Goal: Task Accomplishment & Management: Use online tool/utility

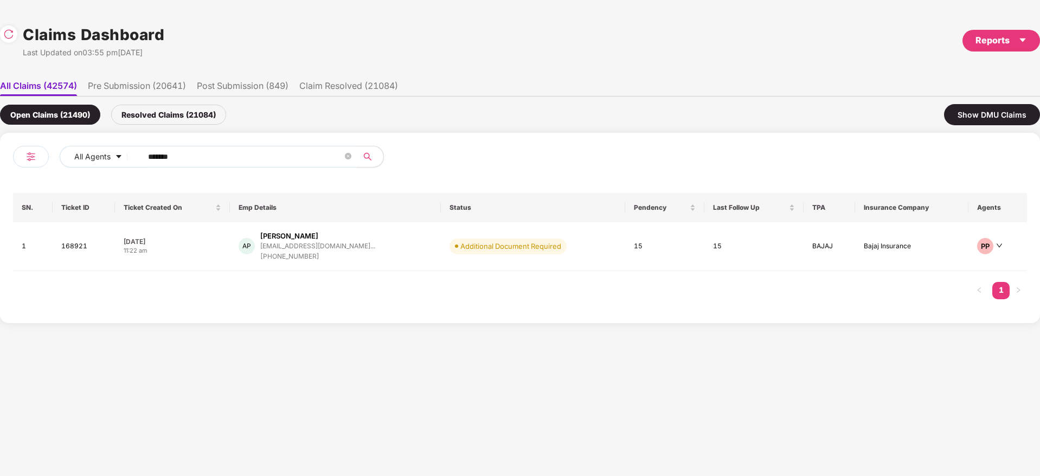
drag, startPoint x: 204, startPoint y: 157, endPoint x: 0, endPoint y: 150, distance: 203.9
click at [0, 149] on div "All Agents ****** SN. Ticket ID Ticket Created On Emp Details Status Pendency L…" at bounding box center [520, 228] width 1040 height 190
paste input "text"
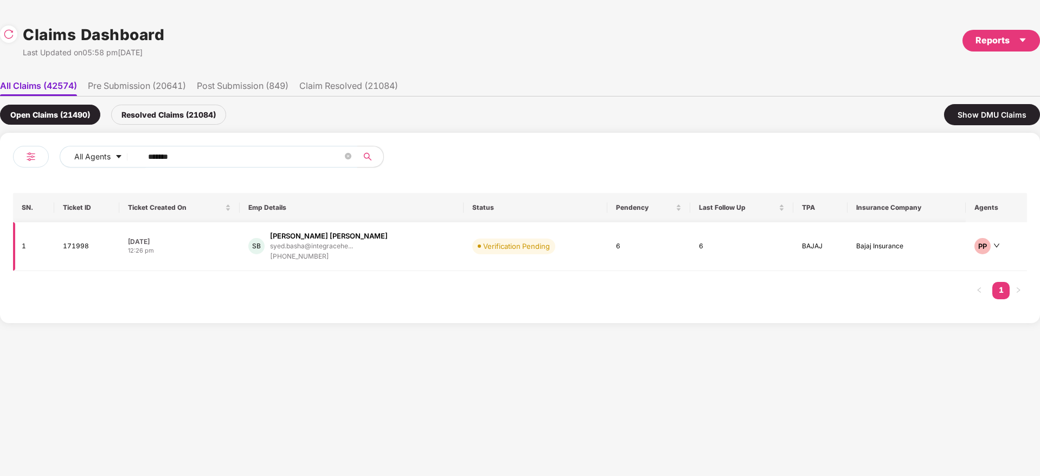
type input "******"
click at [408, 251] on div "[PERSON_NAME] [PERSON_NAME] [PERSON_NAME].[PERSON_NAME]@integracehe... [PHONE_N…" at bounding box center [351, 246] width 207 height 31
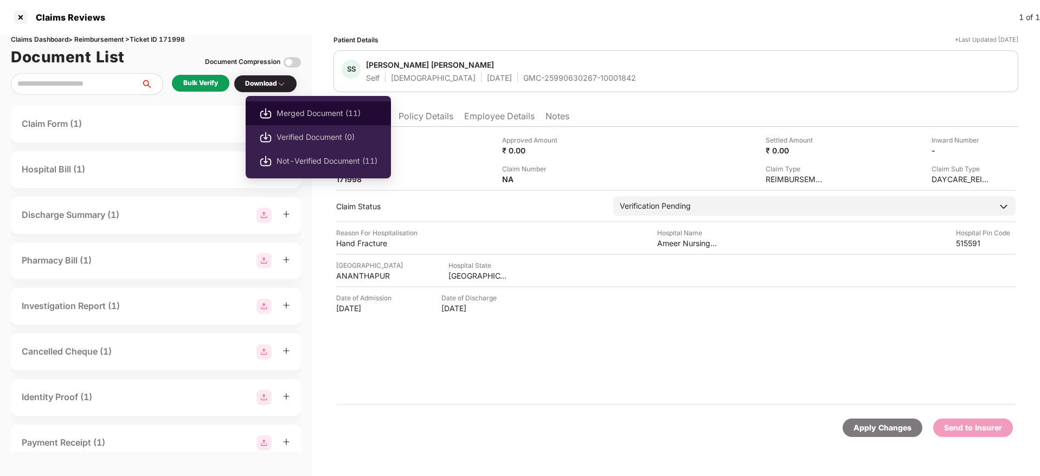
click at [309, 106] on li "Merged Document (11)" at bounding box center [318, 113] width 145 height 24
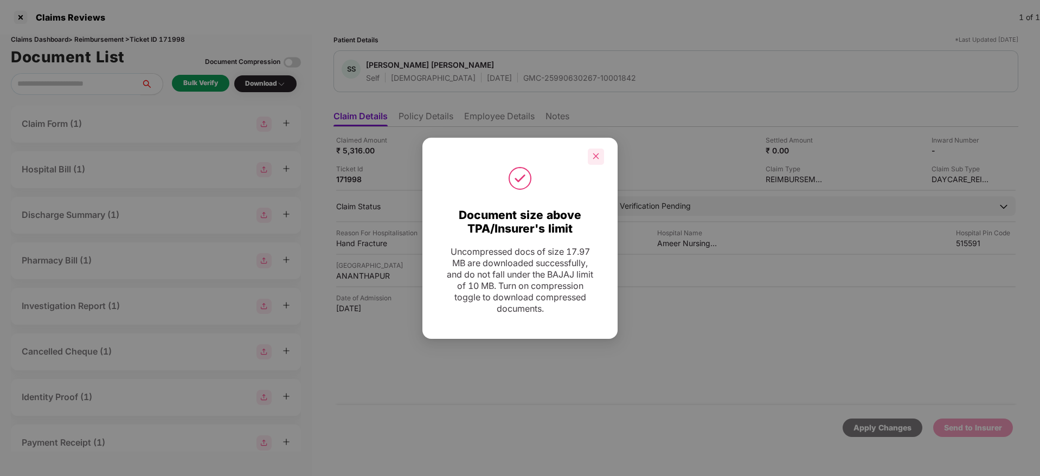
click at [597, 160] on div at bounding box center [596, 157] width 16 height 16
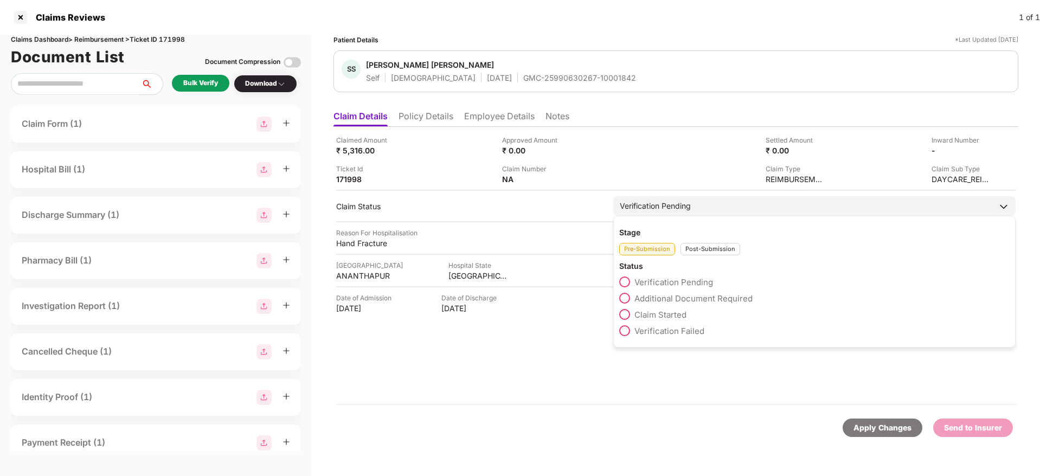
click at [692, 298] on span "Additional Document Required" at bounding box center [693, 298] width 118 height 10
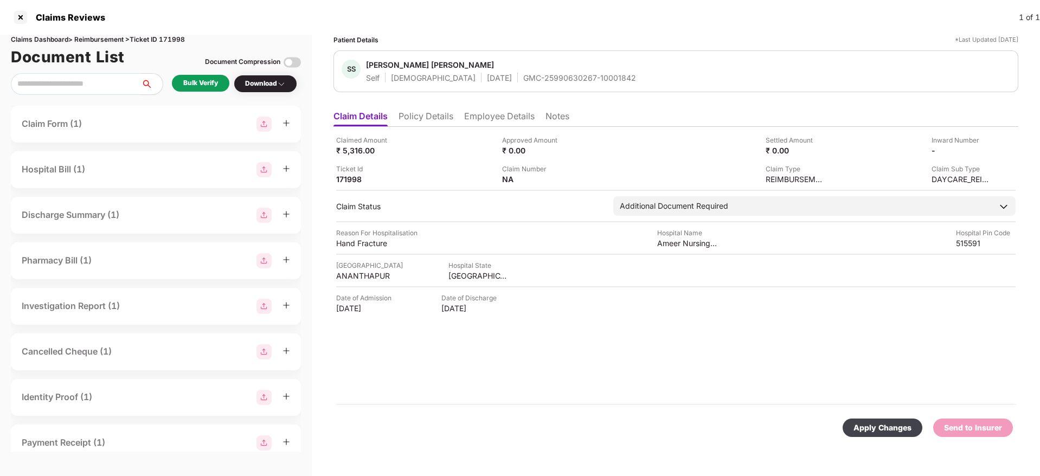
click at [888, 438] on div "Apply Changes Send to Insurer" at bounding box center [675, 428] width 685 height 46
click at [886, 428] on div "Apply Changes" at bounding box center [882, 428] width 58 height 12
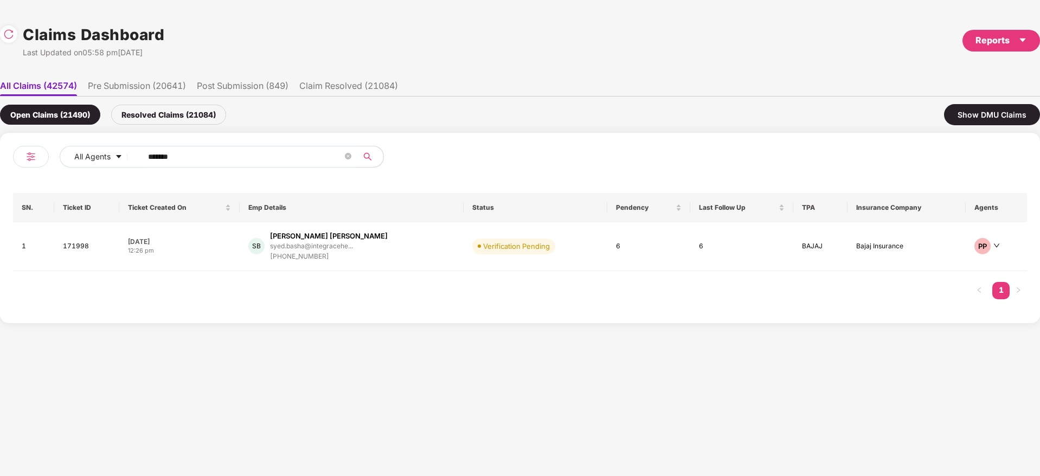
drag, startPoint x: 199, startPoint y: 157, endPoint x: 0, endPoint y: 231, distance: 212.9
click at [0, 225] on div "All Agents ****** SN. Ticket ID Ticket Created On Emp Details Status Pendency L…" at bounding box center [520, 228] width 1040 height 190
paste input "text"
type input "******"
click at [403, 246] on div "SD [PERSON_NAME] [PERSON_NAME].[PERSON_NAME]@mindtick... [PHONE_NUMBER]" at bounding box center [358, 246] width 236 height 31
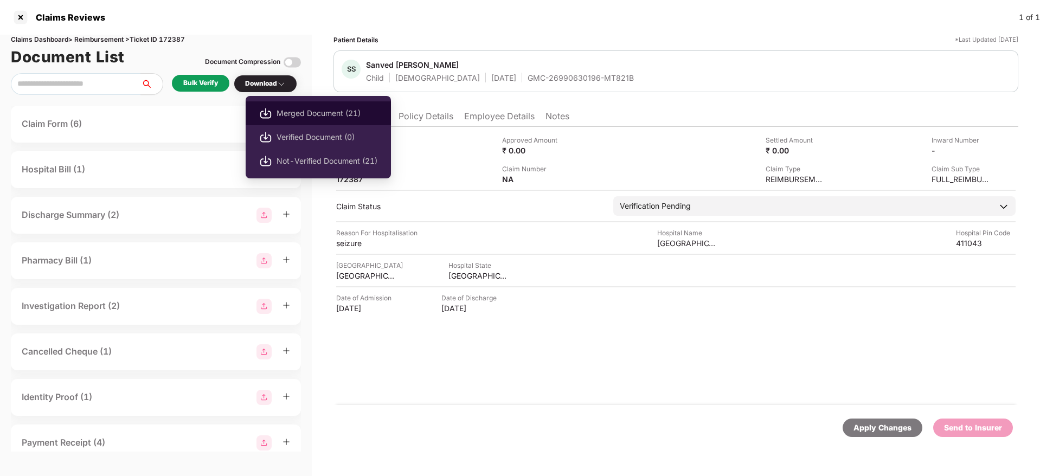
click at [340, 108] on span "Merged Document (21)" at bounding box center [326, 113] width 101 height 12
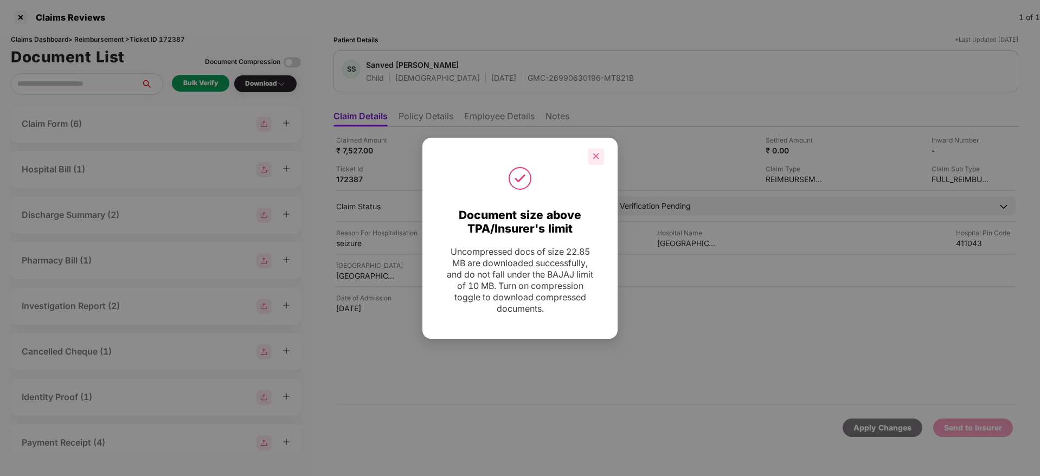
click at [594, 153] on icon "close" at bounding box center [596, 156] width 8 height 8
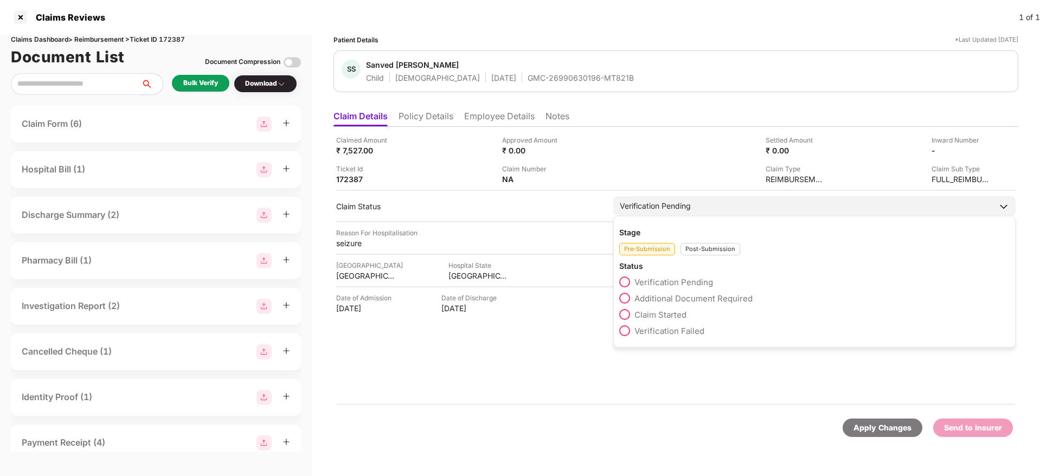
click at [685, 300] on span "Additional Document Required" at bounding box center [693, 298] width 118 height 10
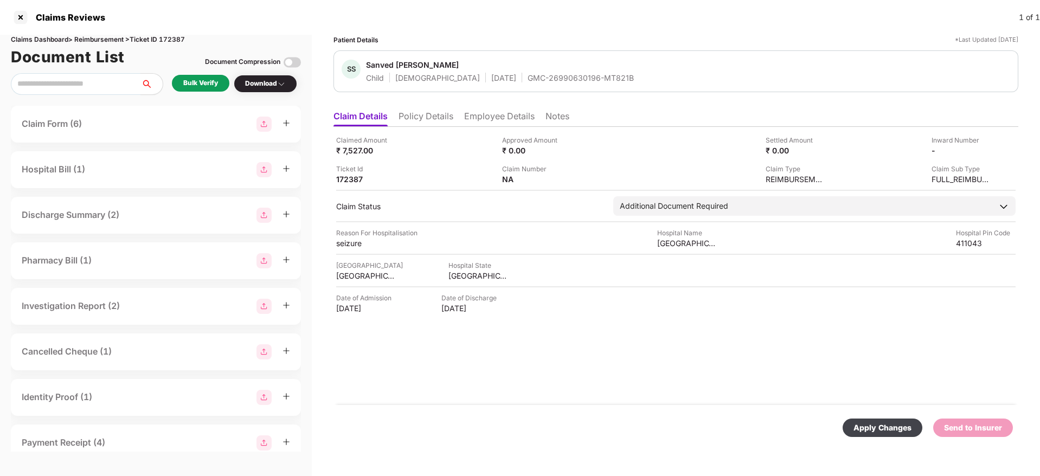
click at [868, 428] on div "Apply Changes" at bounding box center [882, 428] width 58 height 12
click at [23, 15] on div at bounding box center [20, 17] width 17 height 17
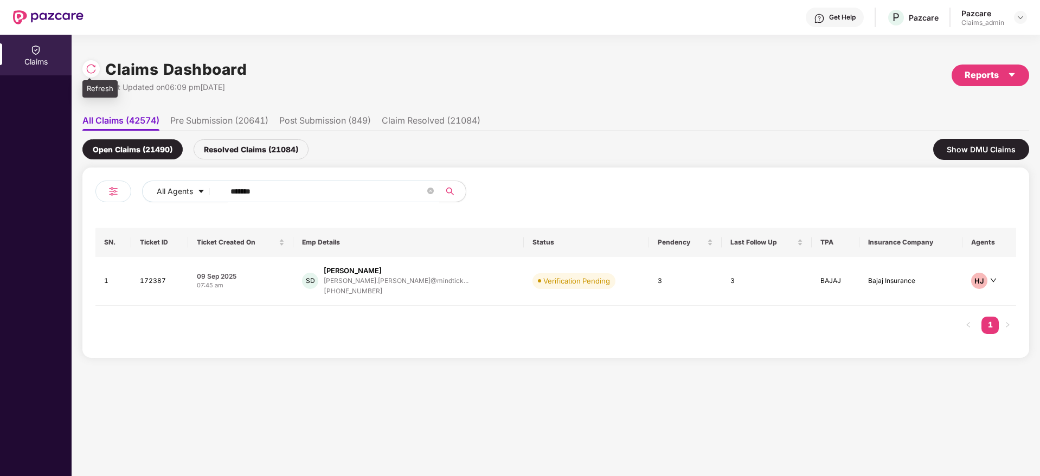
click at [96, 72] on img at bounding box center [91, 68] width 11 height 11
drag, startPoint x: 220, startPoint y: 207, endPoint x: 70, endPoint y: 244, distance: 154.2
click at [69, 244] on div "Claims Claims Dashboard Last Updated on 06:14 pm[DATE] Reports All Claims (4262…" at bounding box center [520, 255] width 1040 height 441
paste input "text"
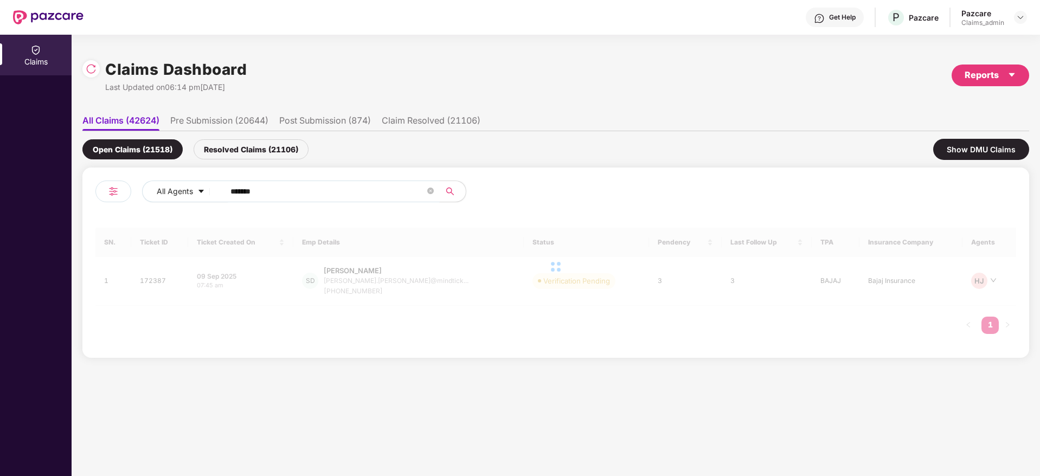
type input "******"
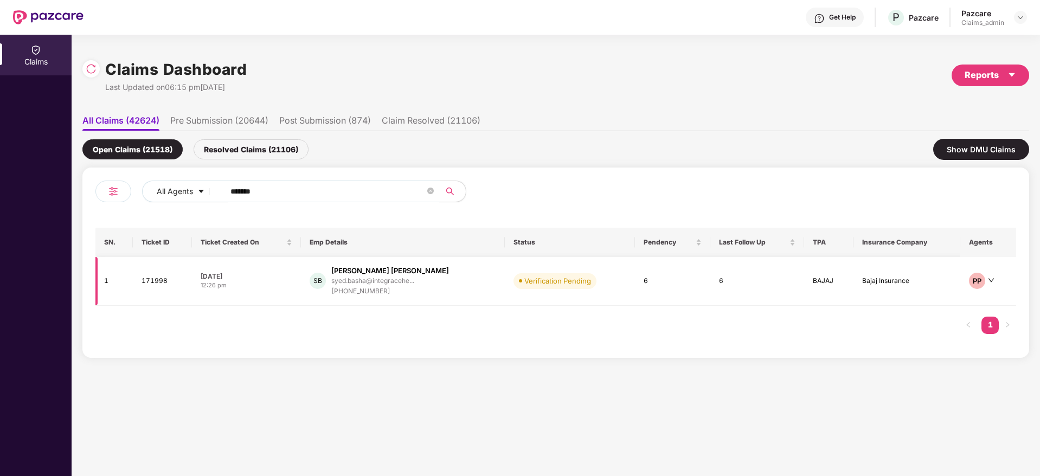
click at [464, 294] on div "[PERSON_NAME] [PERSON_NAME] [PERSON_NAME].[PERSON_NAME]@integracehe... [PHONE_N…" at bounding box center [403, 281] width 186 height 31
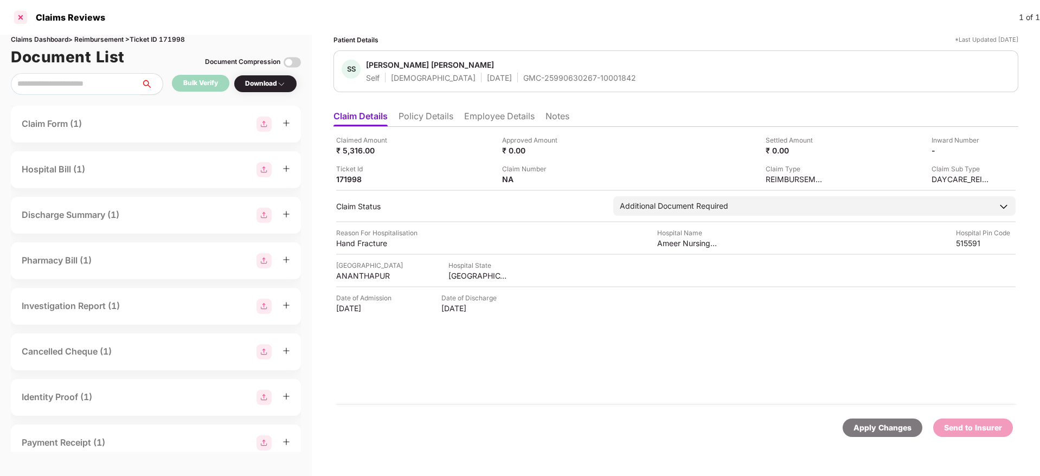
click at [21, 20] on div at bounding box center [20, 17] width 17 height 17
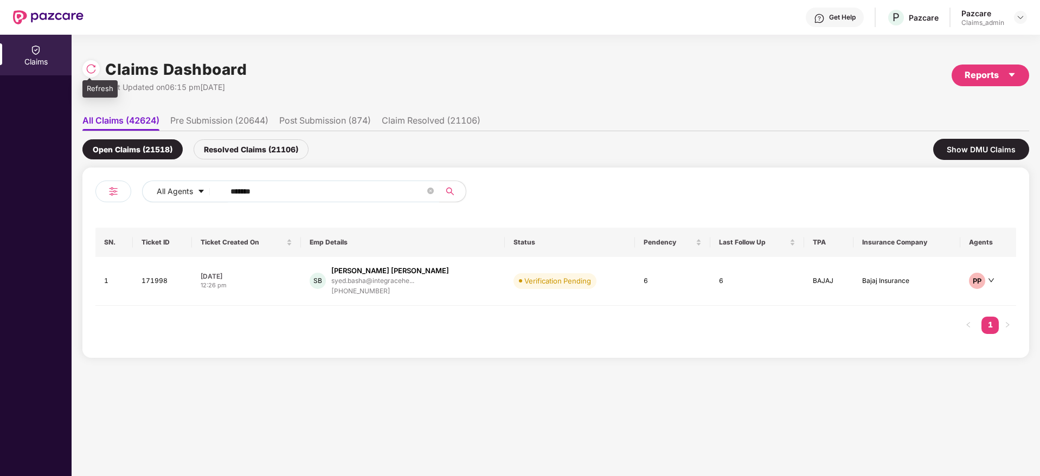
click at [88, 64] on img at bounding box center [91, 68] width 11 height 11
